Goal: Transaction & Acquisition: Purchase product/service

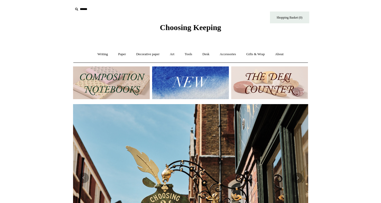
scroll to position [0, 235]
click at [251, 53] on link "Gifts & Wrap +" at bounding box center [255, 54] width 28 height 14
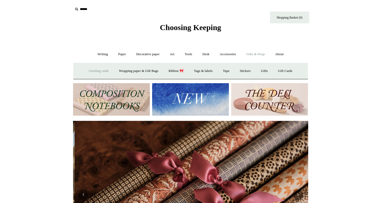
scroll to position [0, 470]
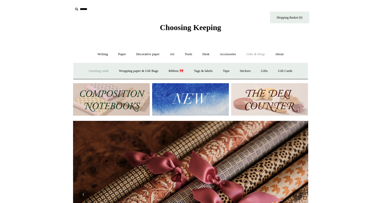
click at [99, 69] on link "Greeting cards +" at bounding box center [98, 71] width 29 height 14
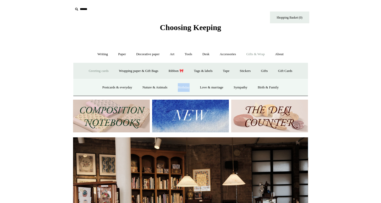
scroll to position [0, 0]
click at [268, 88] on link "Birth & Family" at bounding box center [268, 88] width 30 height 14
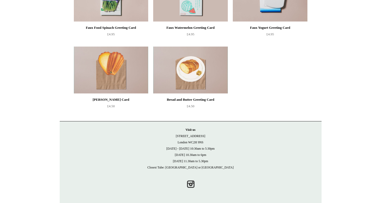
scroll to position [453, 0]
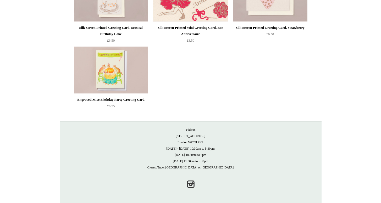
scroll to position [237, 0]
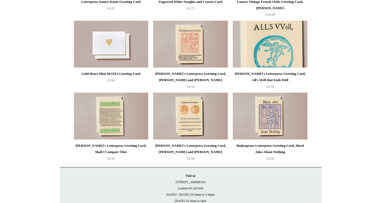
scroll to position [359, 0]
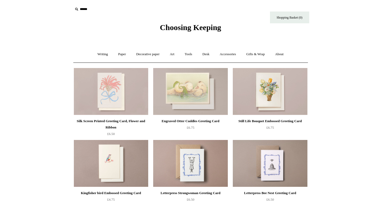
click at [194, 27] on span "Choosing Keeping" at bounding box center [190, 27] width 61 height 9
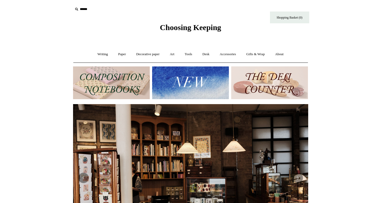
click at [194, 87] on img at bounding box center [190, 82] width 77 height 33
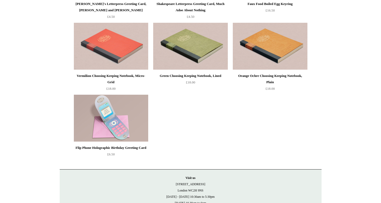
scroll to position [1121, 0]
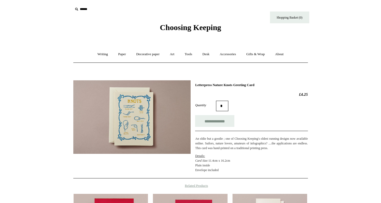
click at [140, 123] on img at bounding box center [131, 116] width 117 height 73
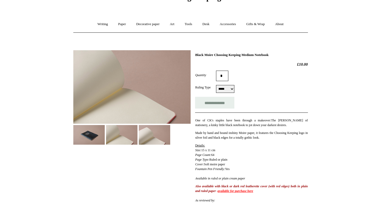
scroll to position [32, 0]
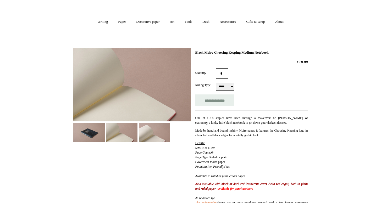
click at [91, 132] on img at bounding box center [88, 133] width 31 height 20
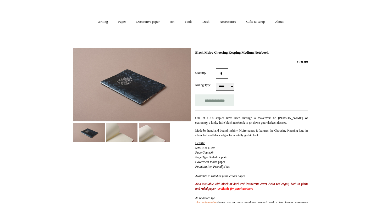
click at [125, 91] on img at bounding box center [131, 84] width 117 height 73
